Goal: Task Accomplishment & Management: Manage account settings

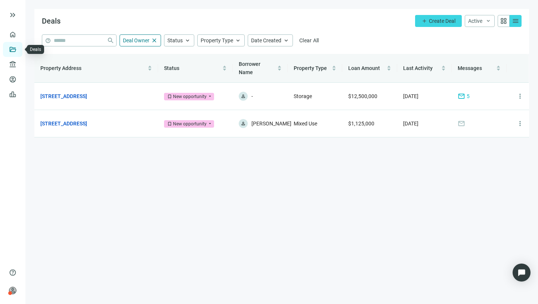
click at [19, 49] on link "Deals" at bounding box center [25, 49] width 13 height 6
click at [154, 40] on span "close" at bounding box center [154, 40] width 7 height 7
click at [153, 40] on span "close" at bounding box center [154, 40] width 7 height 7
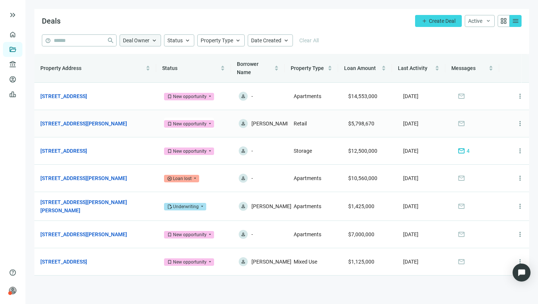
click at [458, 124] on span "mail" at bounding box center [461, 123] width 7 height 7
click at [87, 95] on link "1600 Chestnut St, Philadelphia, PA 19103" at bounding box center [63, 96] width 47 height 8
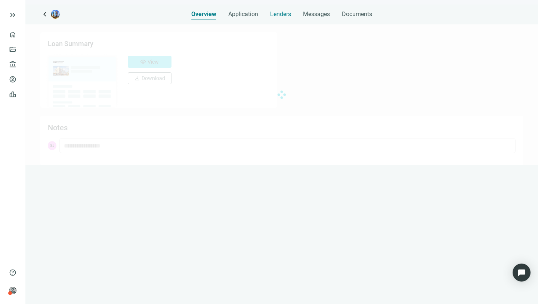
click at [286, 12] on span "Lenders" at bounding box center [280, 13] width 21 height 7
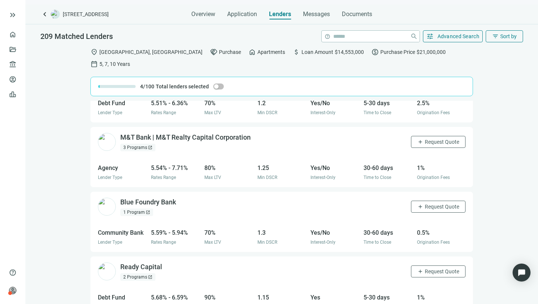
scroll to position [1473, 0]
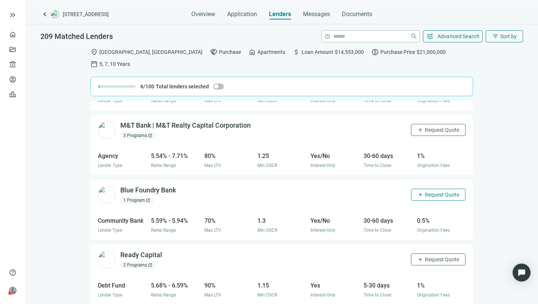
click at [442, 191] on span "Request Quote" at bounding box center [442, 194] width 34 height 6
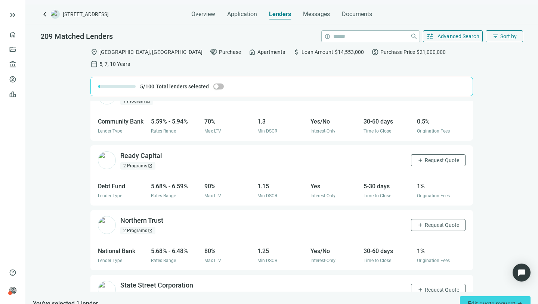
scroll to position [1584, 0]
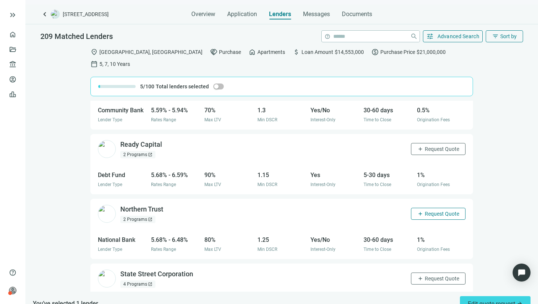
click at [443, 210] on span "Request Quote" at bounding box center [442, 213] width 34 height 6
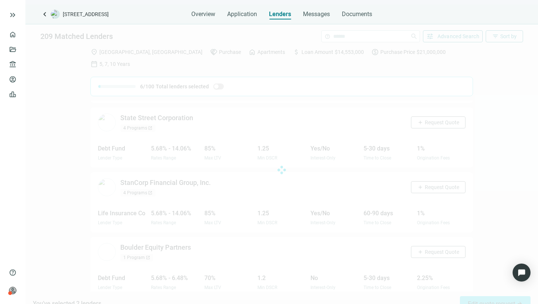
scroll to position [1745, 0]
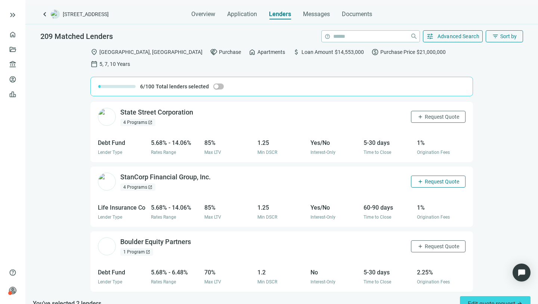
click at [433, 178] on span "Request Quote" at bounding box center [442, 181] width 34 height 6
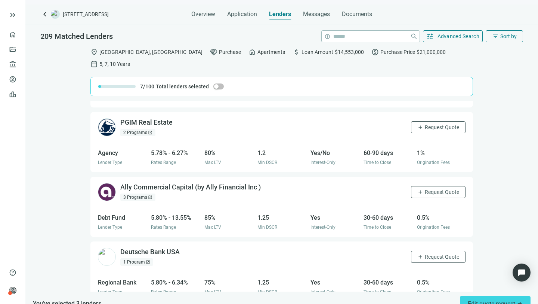
scroll to position [2782, 0]
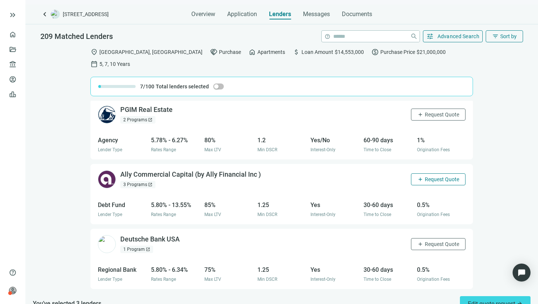
click at [435, 176] on span "Request Quote" at bounding box center [442, 179] width 34 height 6
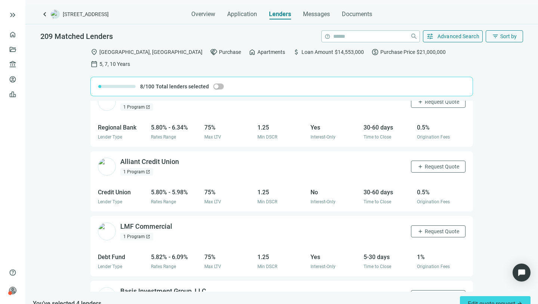
scroll to position [2943, 0]
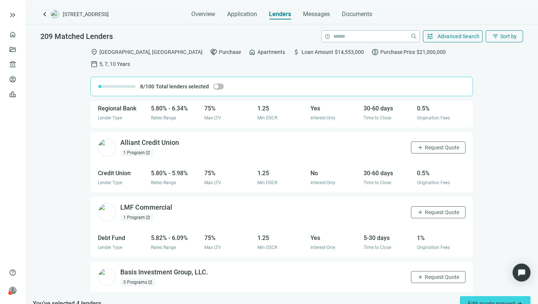
click at [135, 149] on div "1 Program open_in_new" at bounding box center [136, 152] width 33 height 7
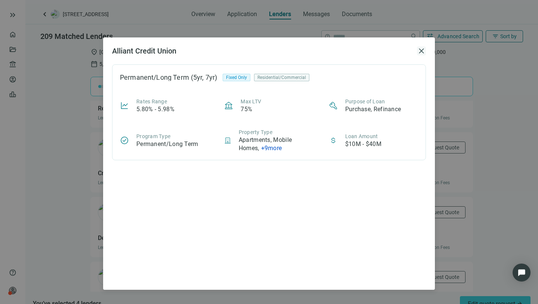
click at [422, 50] on span "close" at bounding box center [421, 50] width 9 height 9
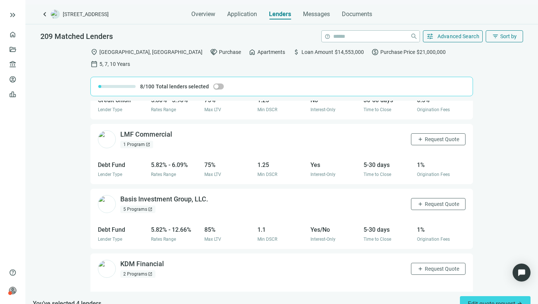
scroll to position [3038, 0]
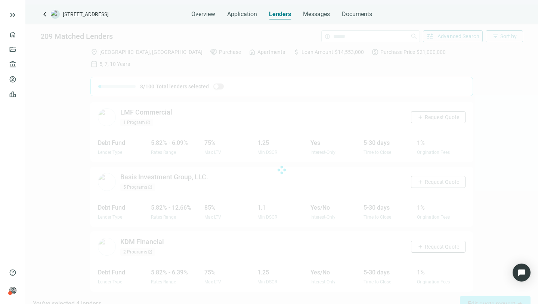
click at [484, 235] on div at bounding box center [281, 169] width 513 height 291
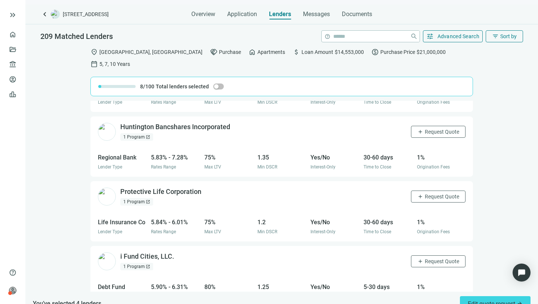
scroll to position [3233, 0]
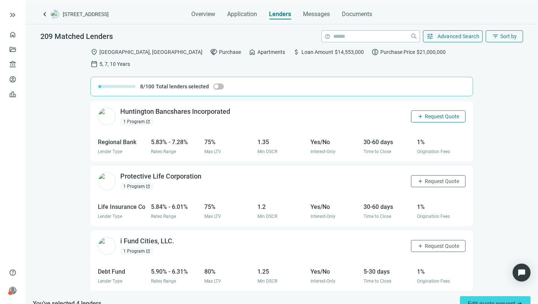
click at [437, 113] on span "Request Quote" at bounding box center [442, 116] width 34 height 6
click at [435, 178] on span "Request Quote" at bounding box center [442, 181] width 34 height 6
click at [440, 243] on span "Request Quote" at bounding box center [442, 246] width 34 height 6
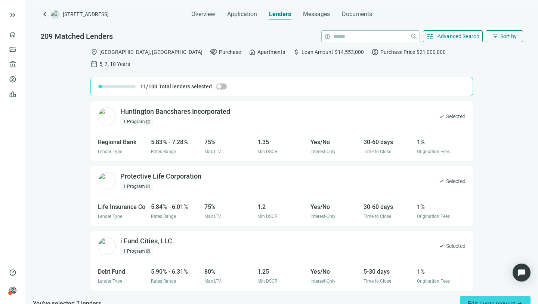
click at [140, 118] on div "1 Program open_in_new" at bounding box center [136, 121] width 33 height 7
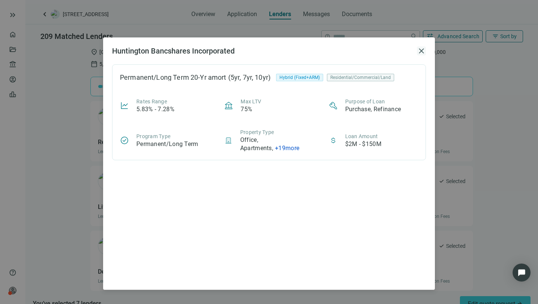
click at [422, 50] on span "close" at bounding box center [421, 50] width 9 height 9
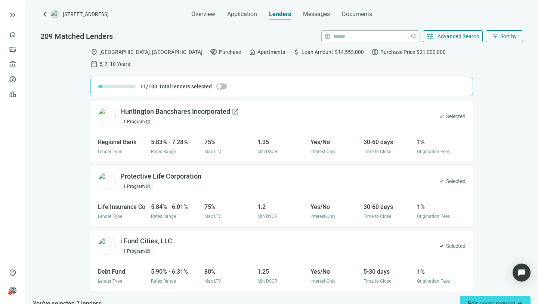
click at [151, 107] on div "Huntington Bancshares Incorporated open_in_new" at bounding box center [179, 111] width 119 height 9
click at [141, 236] on div "i Fund Cities, LLC. open_in_new" at bounding box center [151, 240] width 63 height 9
click at [169, 107] on div "Huntington Bancshares Incorporated open_in_new" at bounding box center [179, 111] width 119 height 9
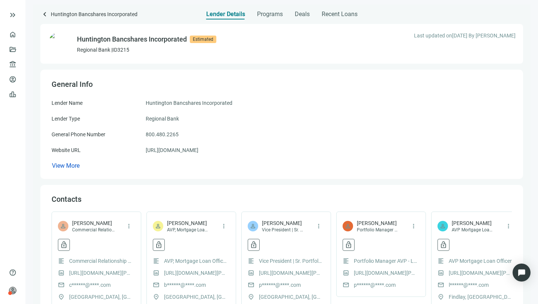
click at [265, 88] on div "General Info" at bounding box center [282, 85] width 461 height 12
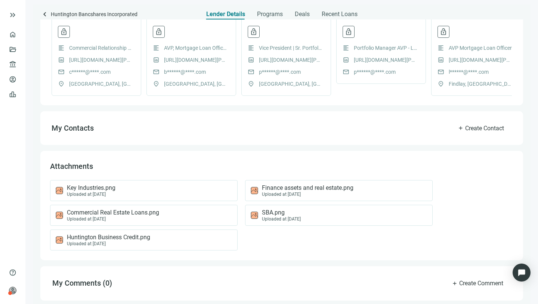
scroll to position [221, 0]
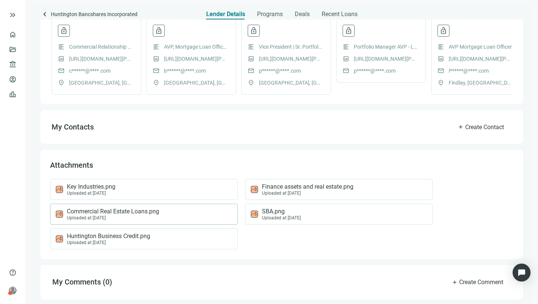
click at [107, 212] on span "Commercial Real Estate Loans.png" at bounding box center [113, 210] width 92 height 7
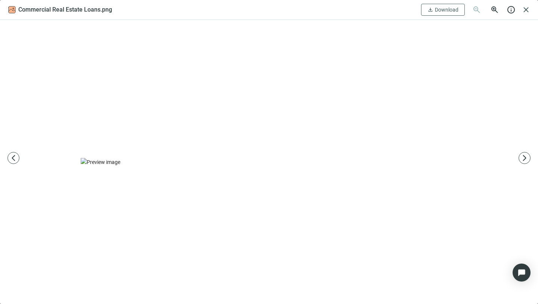
click at [230, 158] on img at bounding box center [269, 162] width 377 height 8
click at [525, 157] on span "arrow_forward_ios" at bounding box center [524, 157] width 7 height 7
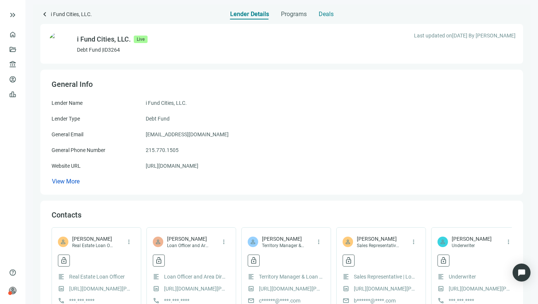
click at [329, 14] on span "Deals" at bounding box center [326, 13] width 15 height 7
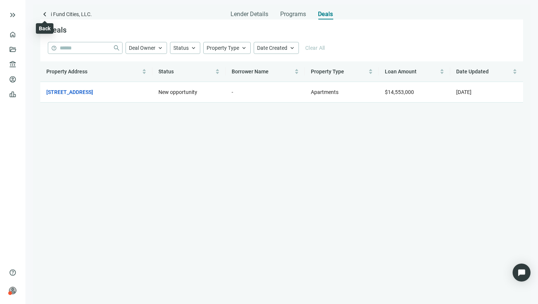
click at [45, 14] on span "keyboard_arrow_left" at bounding box center [44, 14] width 9 height 9
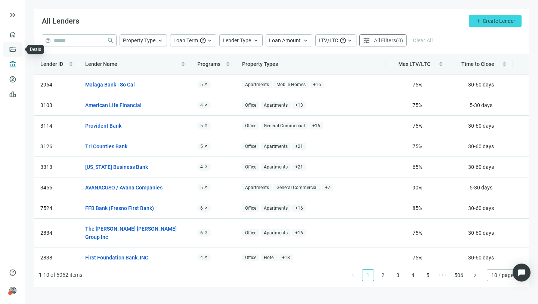
click at [19, 49] on link "Deals" at bounding box center [25, 49] width 13 height 6
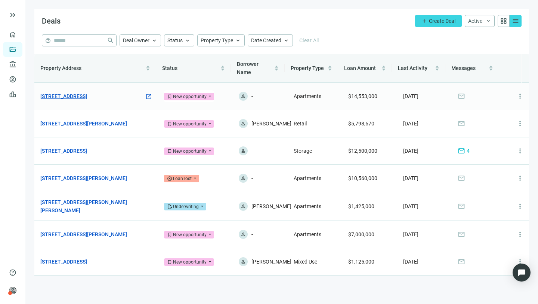
click at [87, 96] on link "1600 Chestnut St, Philadelphia, PA 19103" at bounding box center [63, 96] width 47 height 8
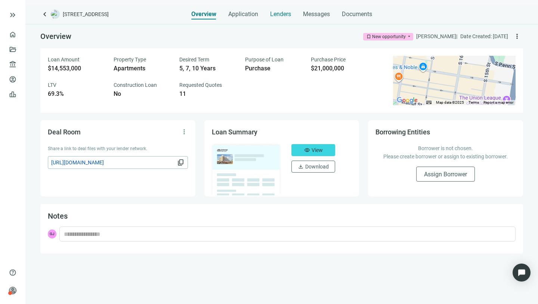
click at [279, 13] on span "Lenders" at bounding box center [280, 13] width 21 height 7
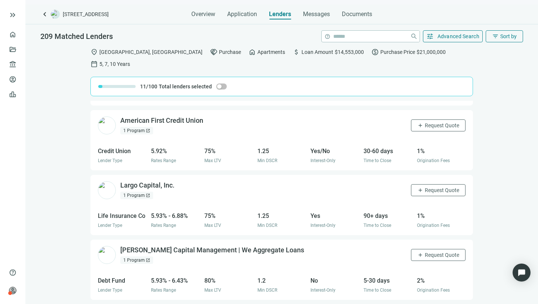
scroll to position [3388, 0]
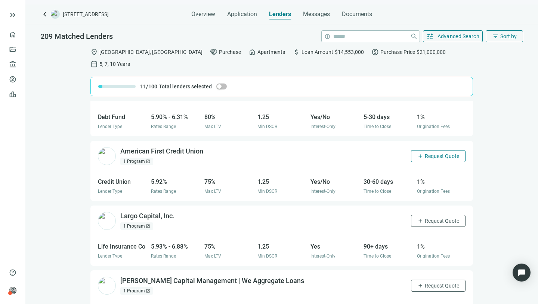
click at [434, 153] on span "Request Quote" at bounding box center [442, 156] width 34 height 6
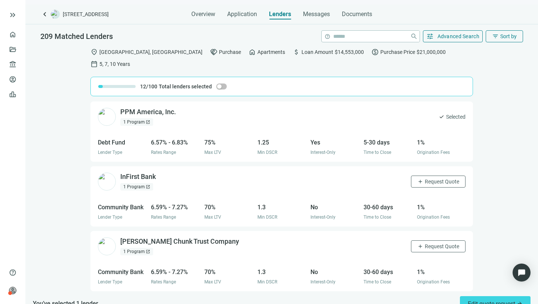
scroll to position [6359, 0]
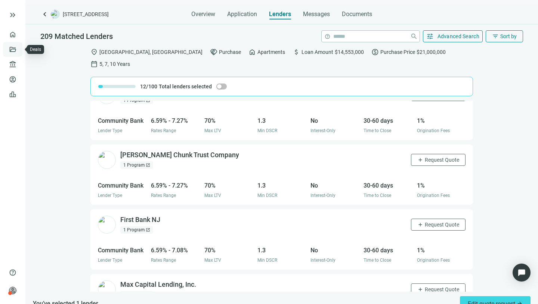
click at [19, 50] on link "Deals" at bounding box center [25, 49] width 13 height 6
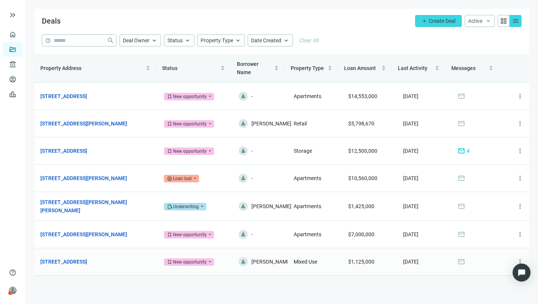
click at [206, 265] on span "bookmark New opportunity" at bounding box center [189, 261] width 50 height 7
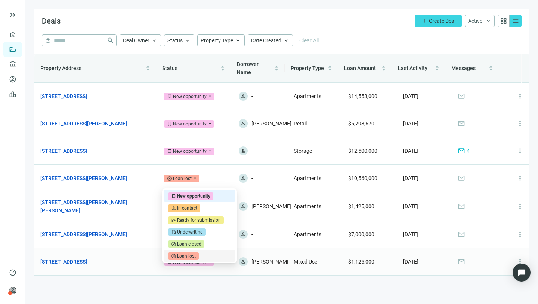
click at [187, 254] on div "Loan lost" at bounding box center [186, 255] width 19 height 7
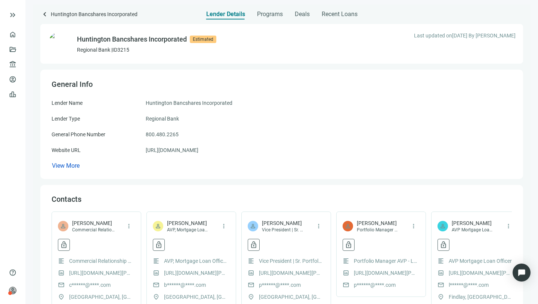
click at [219, 144] on div "Lender Name Huntington Bancshares Incorporated Lender Type Regional Bank Genera…" at bounding box center [282, 134] width 461 height 71
click at [74, 165] on span "View More" at bounding box center [66, 165] width 28 height 7
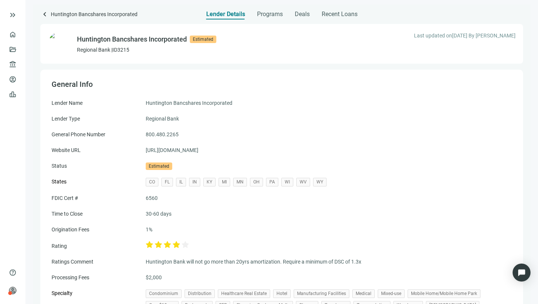
click at [273, 180] on span "PA" at bounding box center [272, 182] width 12 height 9
click at [236, 222] on div "Lender Name Huntington Bancshares Incorporated Lender Type Regional Bank Genera…" at bounding box center [282, 217] width 461 height 237
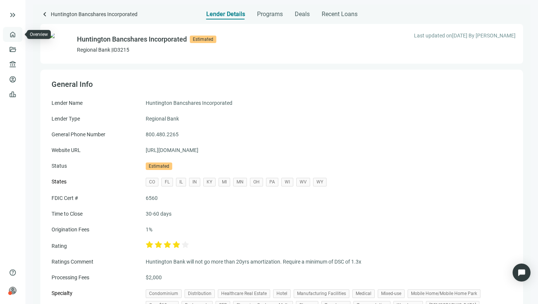
click at [19, 32] on link "Overview" at bounding box center [30, 34] width 22 height 6
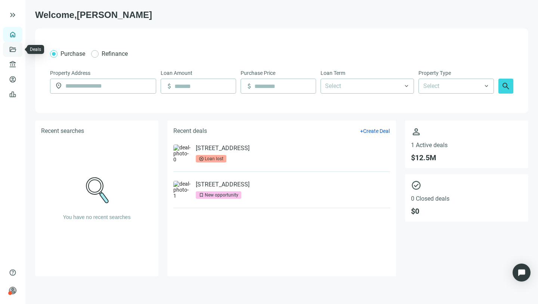
click at [19, 50] on link "Deals" at bounding box center [25, 49] width 13 height 6
